Goal: Download file/media

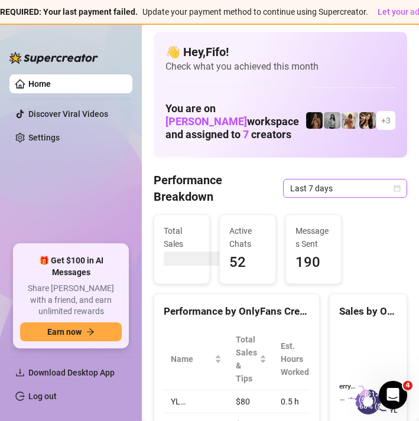
scroll to position [2, 0]
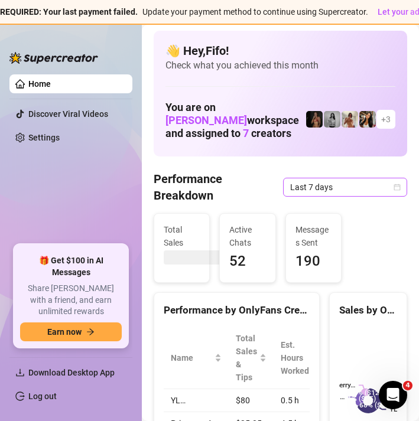
click at [363, 181] on span "Last 7 days" at bounding box center [345, 187] width 110 height 18
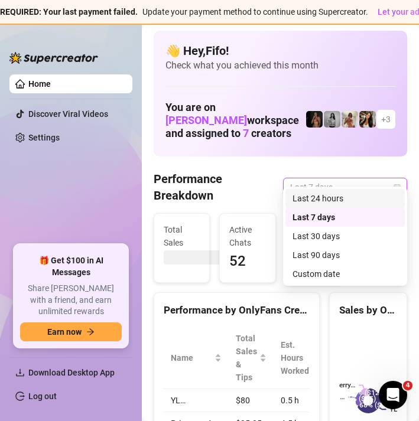
click at [370, 199] on div "Last 24 hours" at bounding box center [344, 198] width 105 height 13
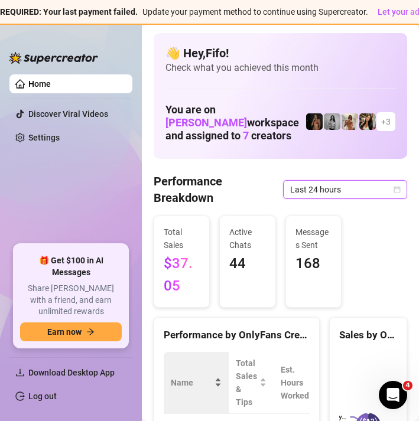
scroll to position [9, 0]
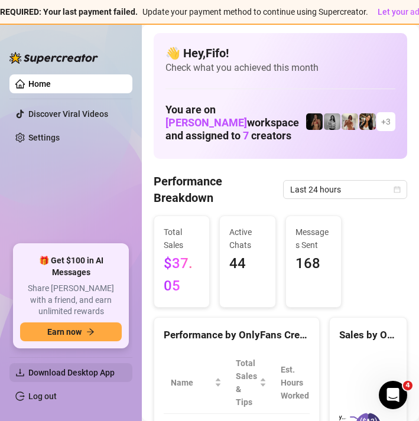
click at [101, 377] on span "Download Desktop App" at bounding box center [71, 372] width 86 height 9
